Goal: Information Seeking & Learning: Learn about a topic

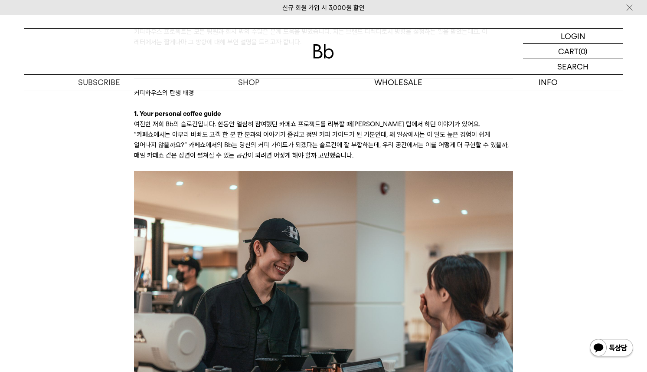
scroll to position [816, 0]
click at [337, 268] on img at bounding box center [323, 297] width 379 height 252
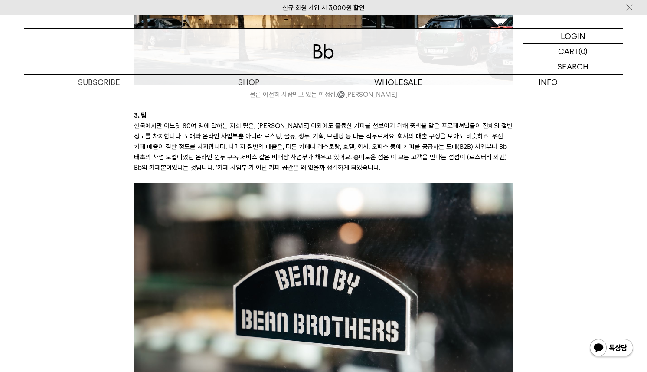
scroll to position [1535, 0]
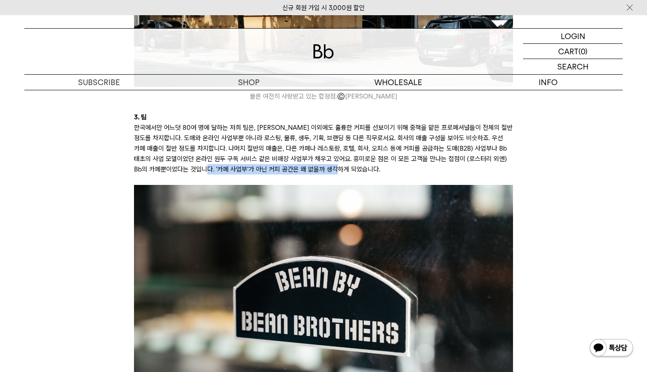
drag, startPoint x: 378, startPoint y: 158, endPoint x: 229, endPoint y: 161, distance: 148.8
click at [228, 161] on p "한국에서만 어느덧 80여 명에 달하는 저희 팀은, 바리스타 이외에도 훌륭한 커피를 선보이기 위해 중책을 맡은 프로페셔널들이 전체의 절반 정도를…" at bounding box center [323, 148] width 379 height 52
click at [266, 133] on p "한국에서만 어느덧 80여 명에 달하는 저희 팀은, 바리스타 이외에도 훌륭한 커피를 선보이기 위해 중책을 맡은 프로페셔널들이 전체의 절반 정도를…" at bounding box center [323, 148] width 379 height 52
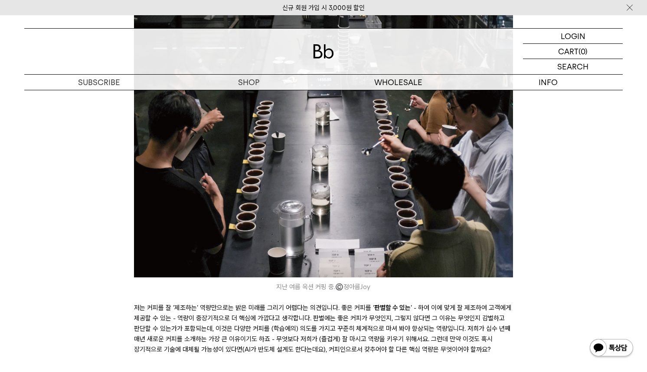
scroll to position [2243, 0]
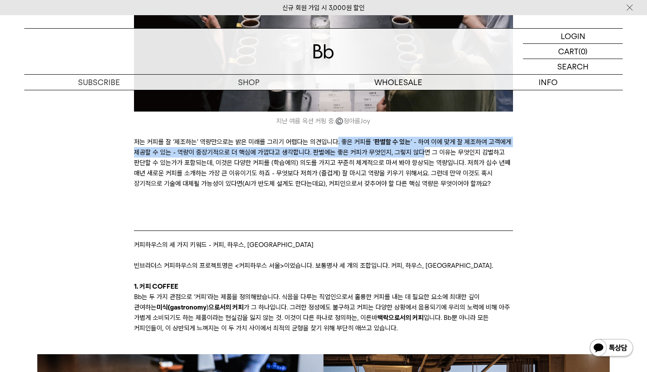
drag, startPoint x: 336, startPoint y: 154, endPoint x: 422, endPoint y: 165, distance: 86.5
click at [422, 166] on p "저는 커피를 잘 ‘제조하는’ 역량만으로는 밝은 미래를 그리기 어렵다는 의견입니다. 좋은 커피를 ‘ 판별할 수 있는 ’ - 하여 이에 맞게 잘 …" at bounding box center [323, 168] width 379 height 62
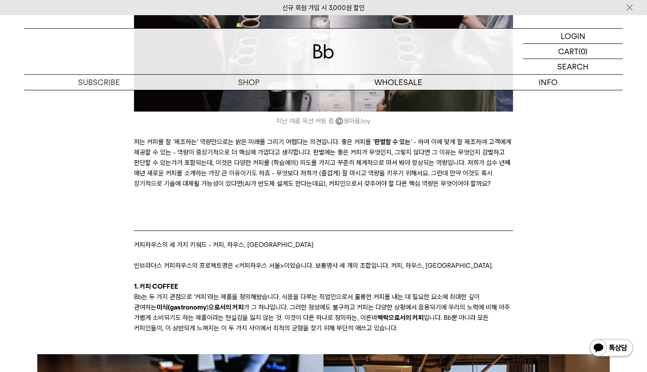
click at [390, 186] on p "저는 커피를 잘 ‘제조하는’ 역량만으로는 밝은 미래를 그리기 어렵다는 의견입니다. 좋은 커피를 ‘ 판별할 수 있는 ’ - 하여 이에 맞게 잘 …" at bounding box center [323, 168] width 379 height 62
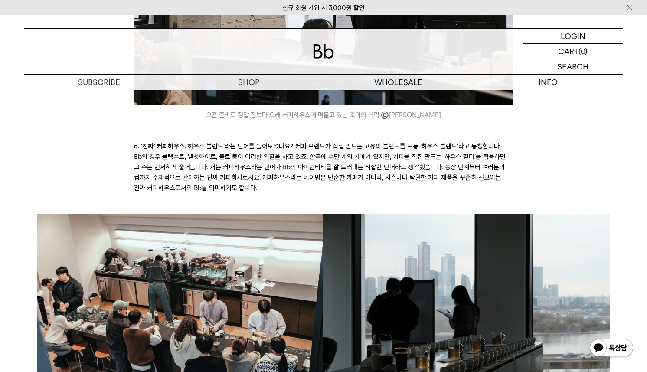
scroll to position [3875, 0]
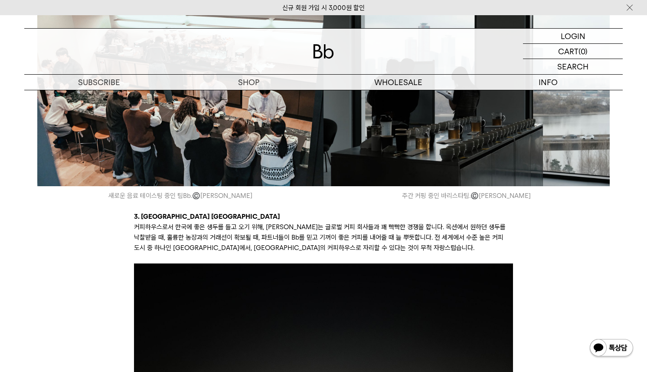
click at [369, 158] on img at bounding box center [467, 90] width 286 height 191
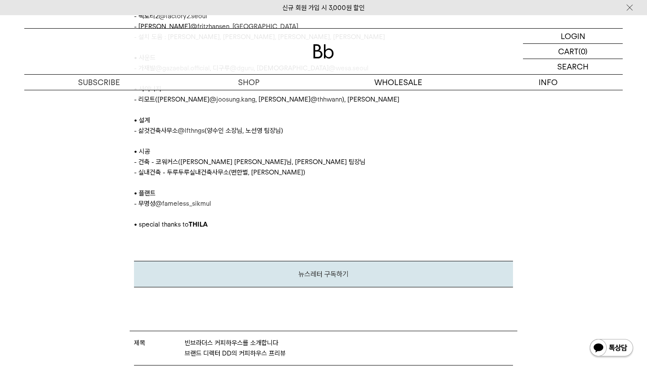
scroll to position [4640, 0]
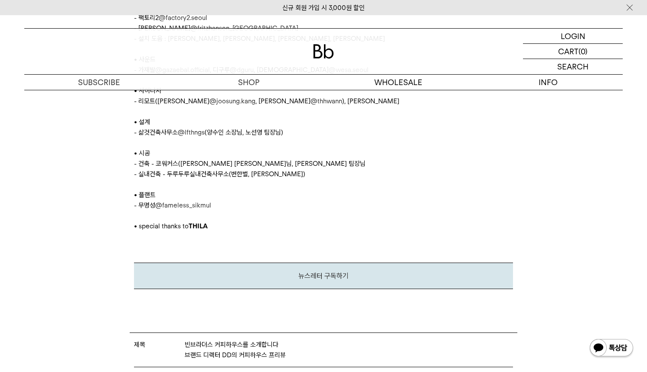
click at [167, 208] on link "@fameless_sikmul" at bounding box center [183, 205] width 56 height 8
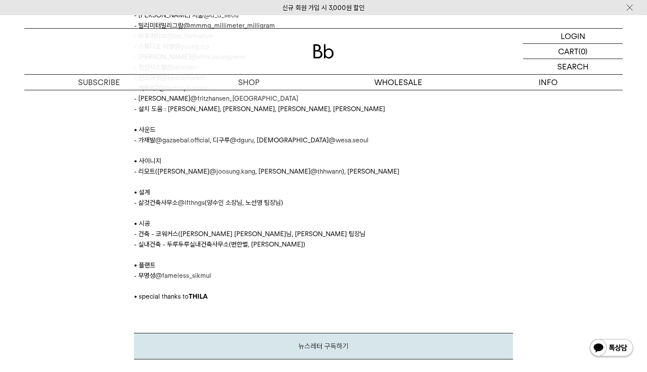
scroll to position [4569, 0]
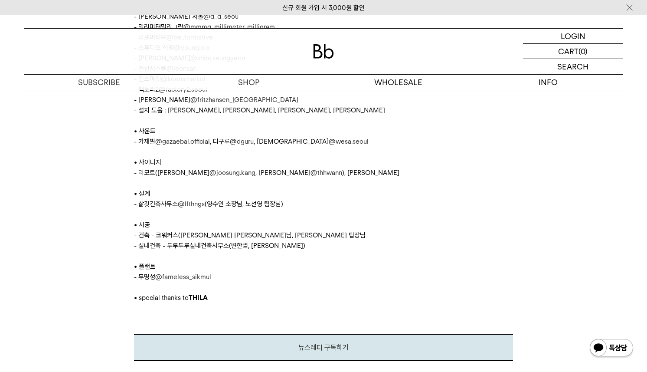
click at [197, 207] on link "@lfthngs" at bounding box center [191, 204] width 27 height 8
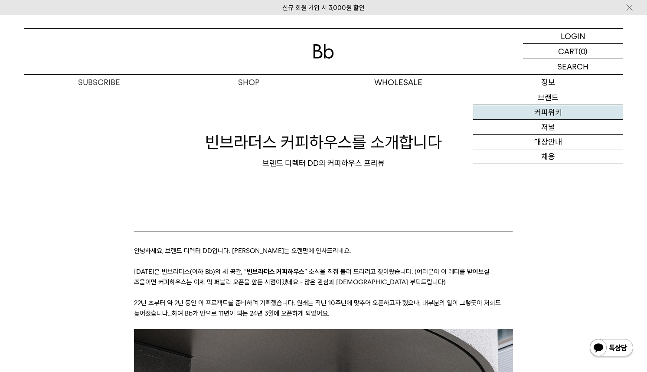
click at [552, 113] on link "커피위키" at bounding box center [548, 112] width 150 height 15
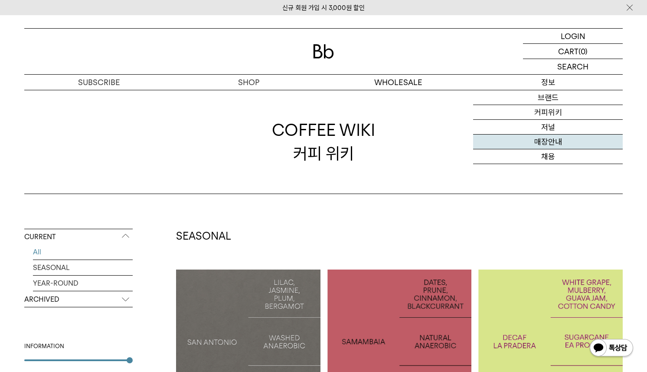
click at [554, 146] on link "매장안내" at bounding box center [548, 141] width 150 height 15
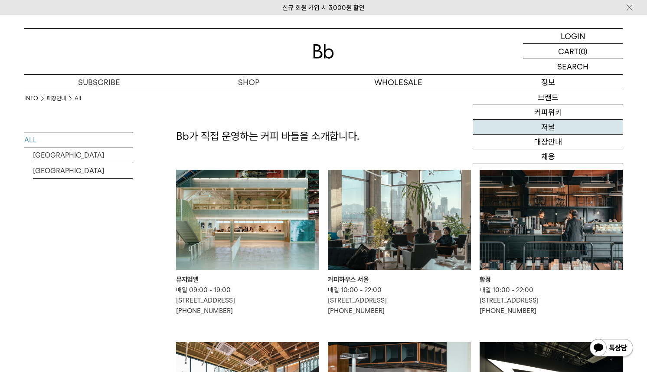
click at [548, 130] on link "저널" at bounding box center [548, 127] width 150 height 15
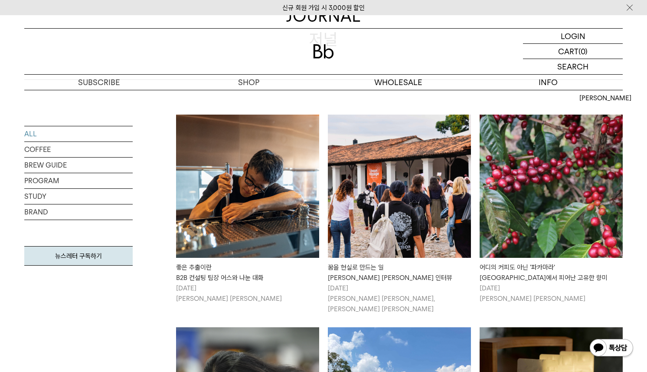
scroll to position [96, 0]
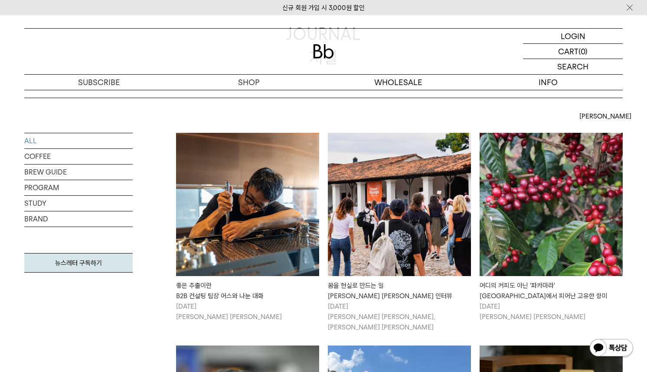
click at [277, 237] on img at bounding box center [247, 204] width 143 height 143
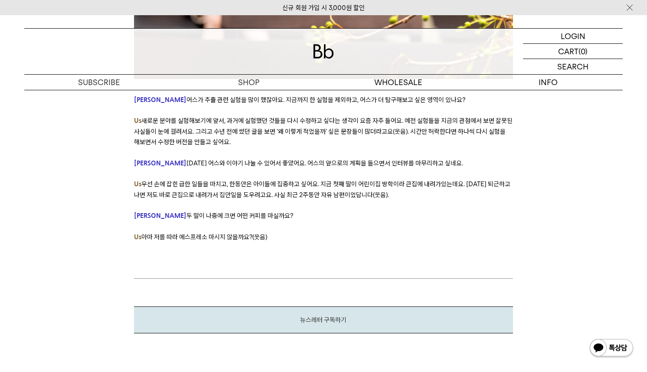
scroll to position [5317, 0]
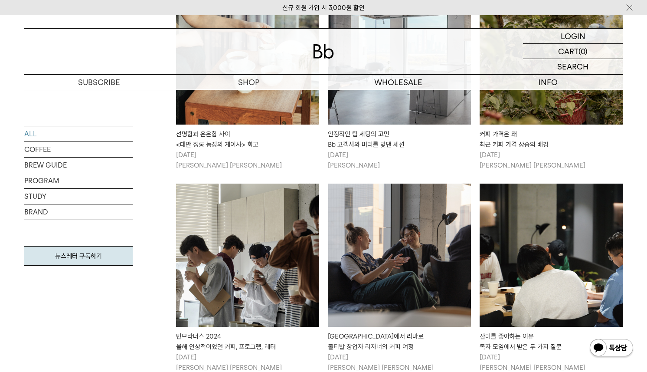
scroll to position [988, 0]
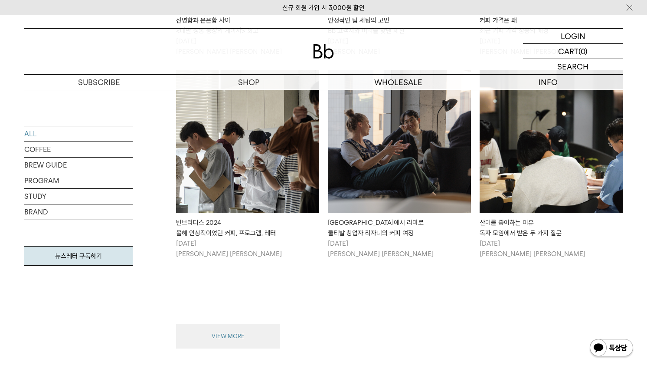
click at [251, 324] on button "VIEW MORE" at bounding box center [228, 336] width 104 height 24
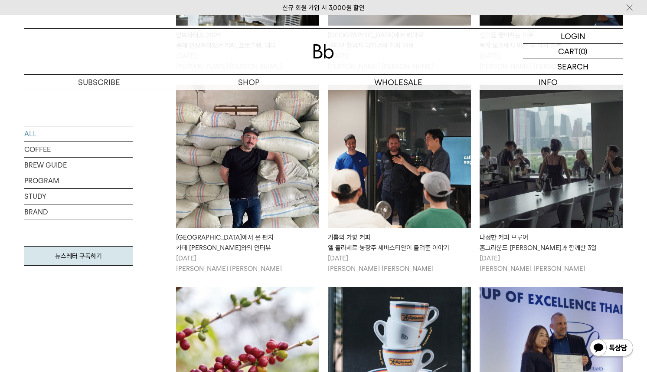
scroll to position [1176, 0]
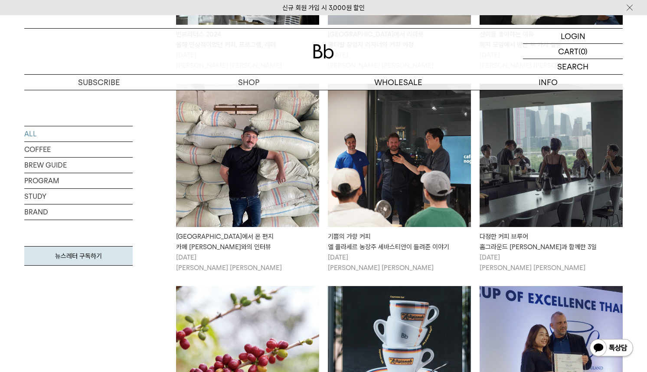
click at [526, 153] on img at bounding box center [551, 155] width 143 height 143
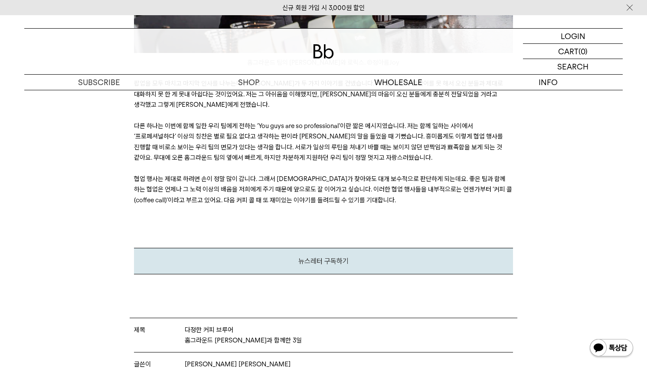
scroll to position [4046, 0]
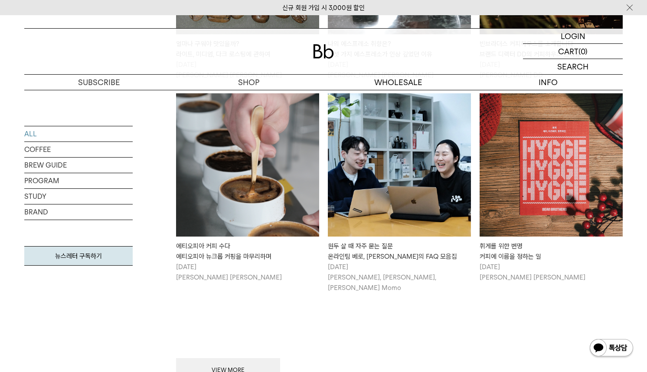
scroll to position [1976, 0]
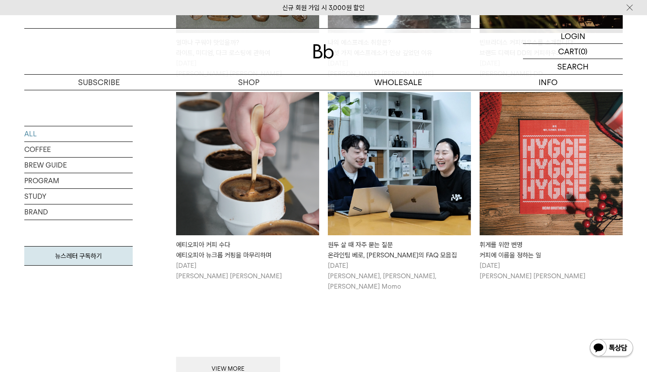
click at [394, 180] on img at bounding box center [399, 163] width 143 height 143
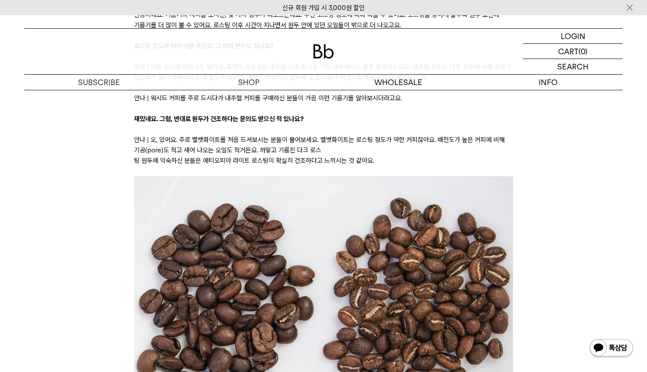
scroll to position [2009, 0]
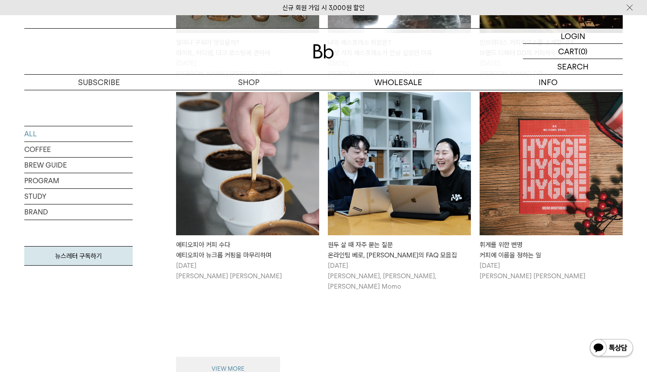
click at [254, 356] on button "VIEW MORE" at bounding box center [228, 368] width 104 height 24
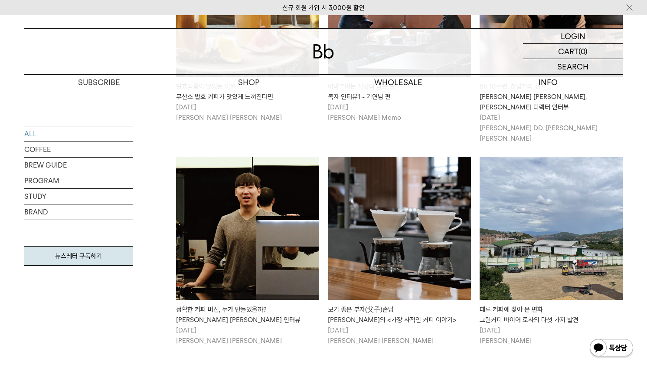
scroll to position [2987, 0]
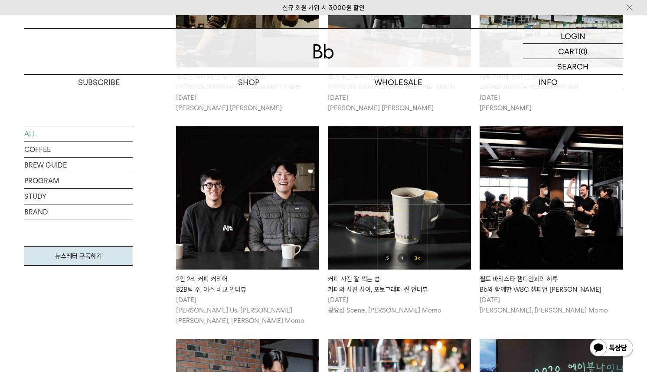
scroll to position [3215, 0]
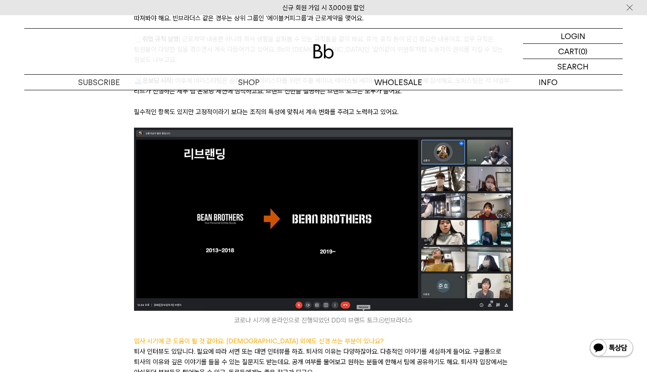
scroll to position [1931, 0]
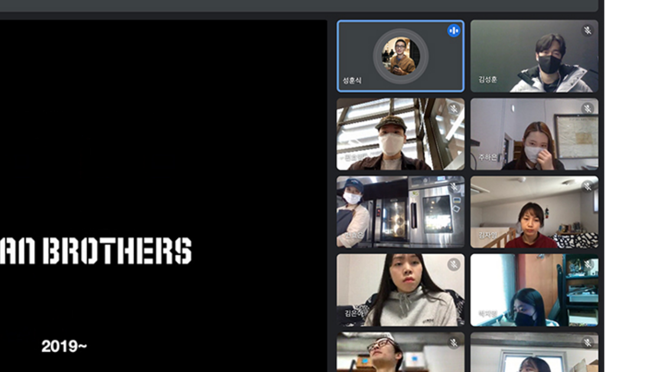
click at [423, 232] on img at bounding box center [323, 220] width 379 height 183
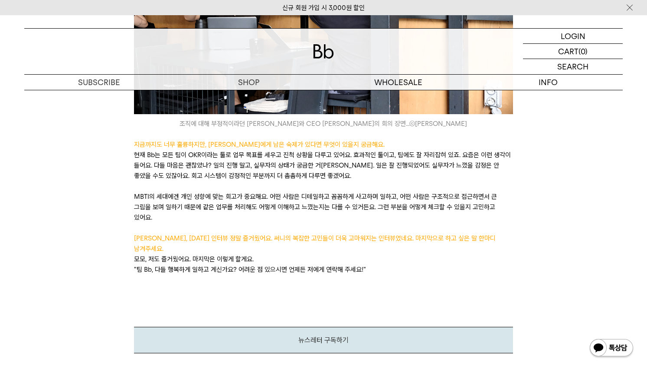
scroll to position [2672, 0]
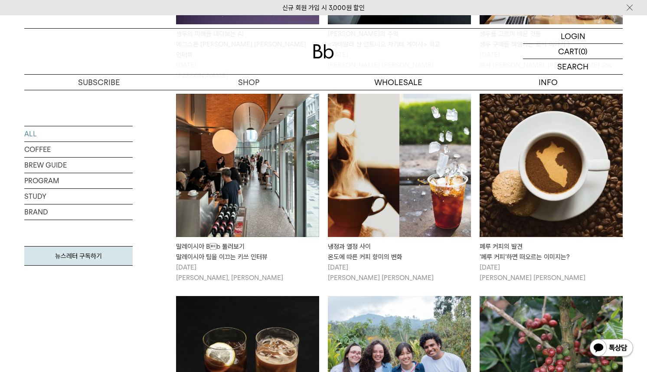
scroll to position [3790, 0]
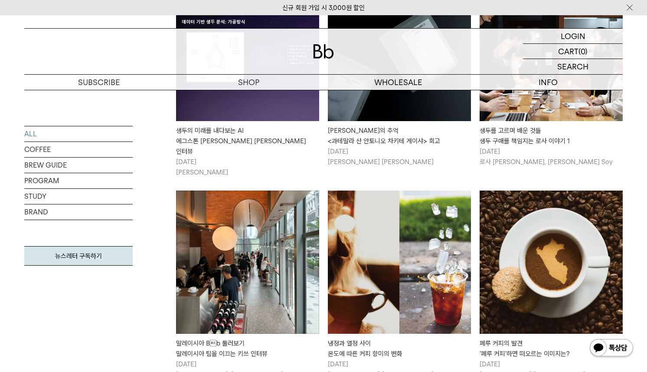
click at [282, 190] on img at bounding box center [247, 261] width 143 height 143
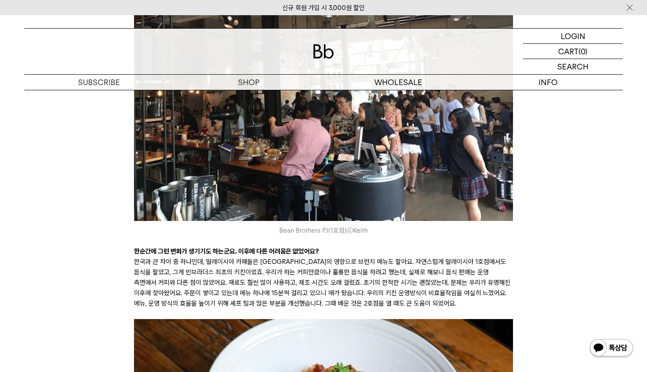
scroll to position [1468, 0]
